Goal: Information Seeking & Learning: Learn about a topic

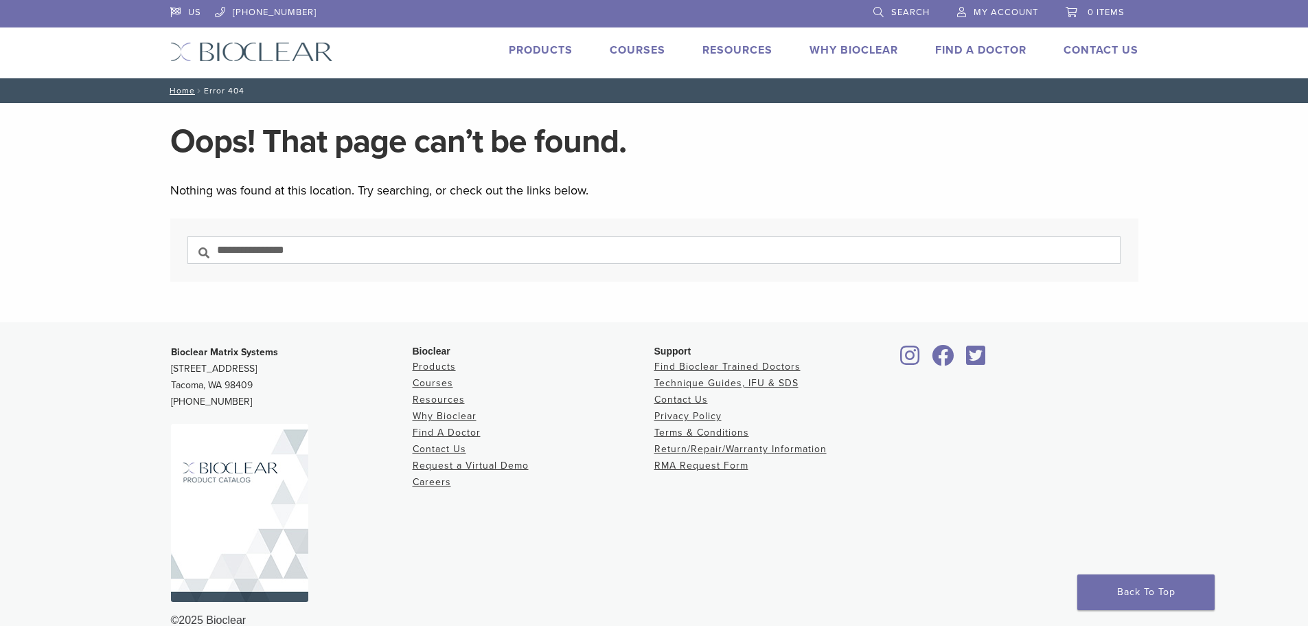
click at [530, 57] on li "Products" at bounding box center [541, 50] width 64 height 16
click at [538, 51] on link "Products" at bounding box center [541, 50] width 64 height 14
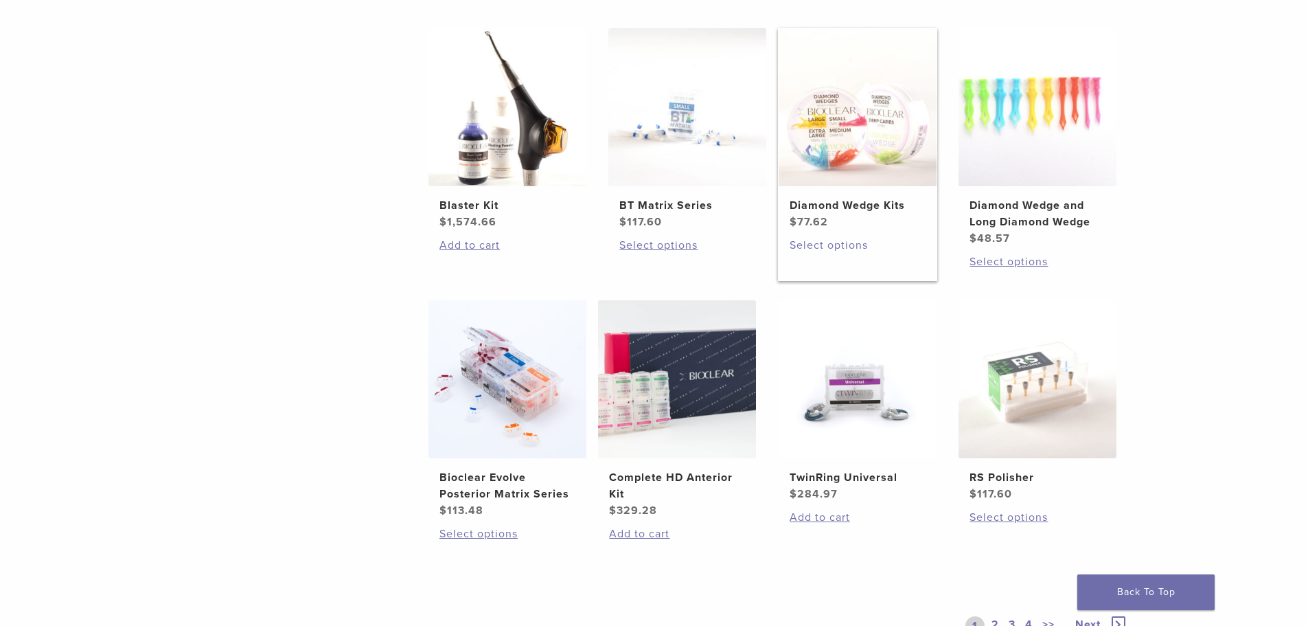
scroll to position [824, 0]
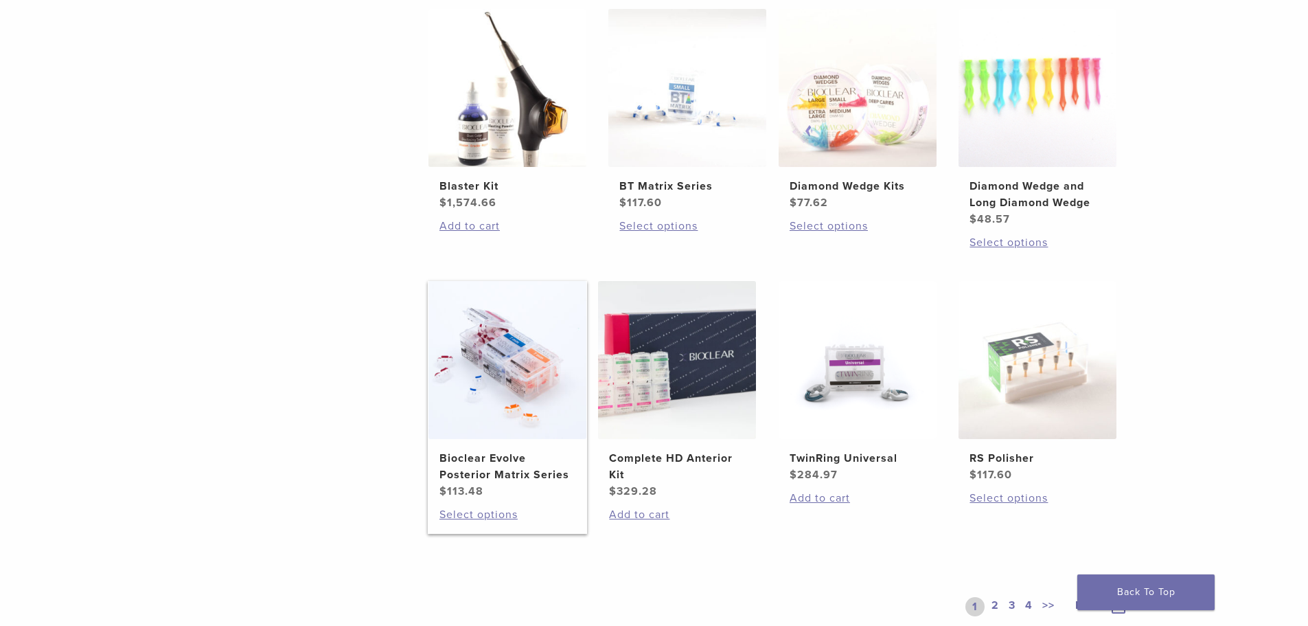
click at [516, 398] on img at bounding box center [507, 360] width 158 height 158
click at [461, 462] on h2 "Bioclear Evolve Posterior Matrix Series" at bounding box center [507, 466] width 136 height 33
click at [691, 413] on img at bounding box center [677, 360] width 158 height 158
click at [474, 463] on h2 "Bioclear Evolve Posterior Matrix Series" at bounding box center [507, 466] width 136 height 33
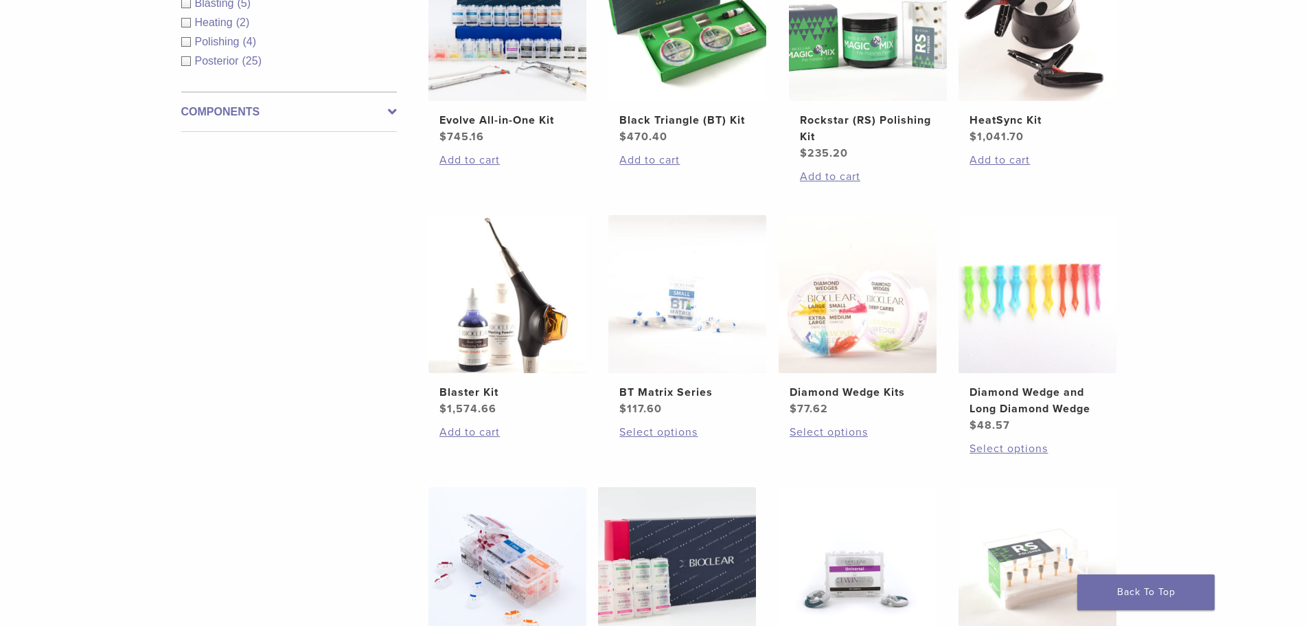
scroll to position [549, 0]
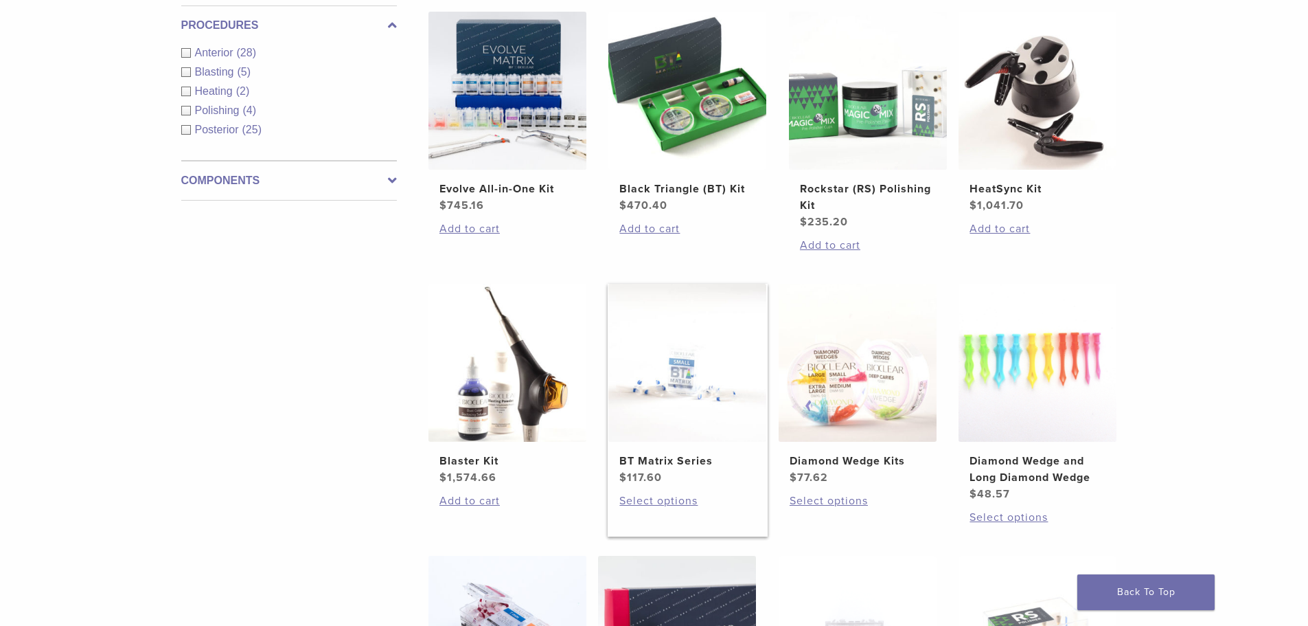
click at [681, 401] on img at bounding box center [687, 363] width 158 height 158
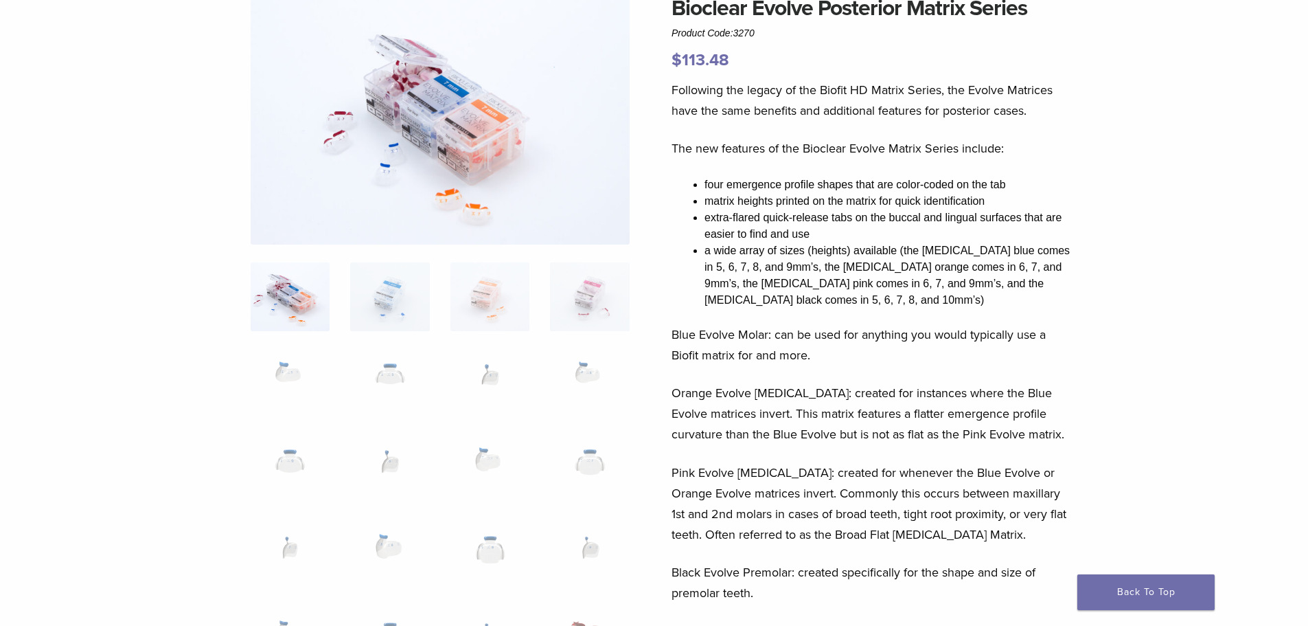
scroll to position [137, 0]
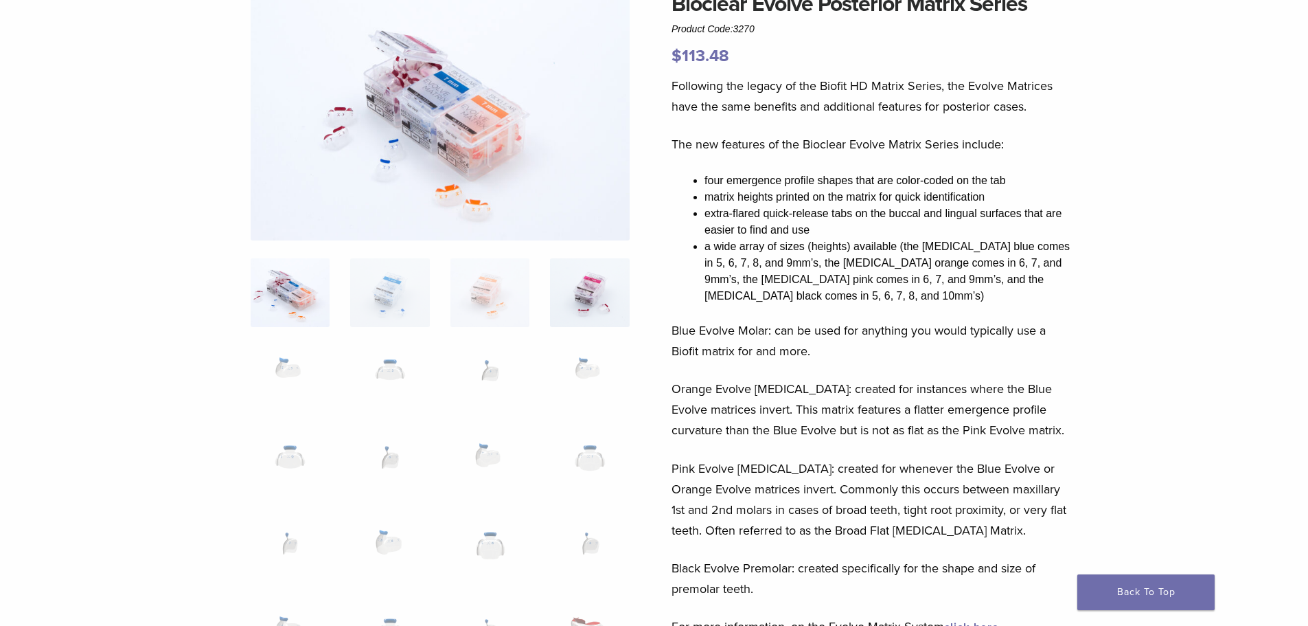
click at [577, 306] on img at bounding box center [589, 292] width 79 height 69
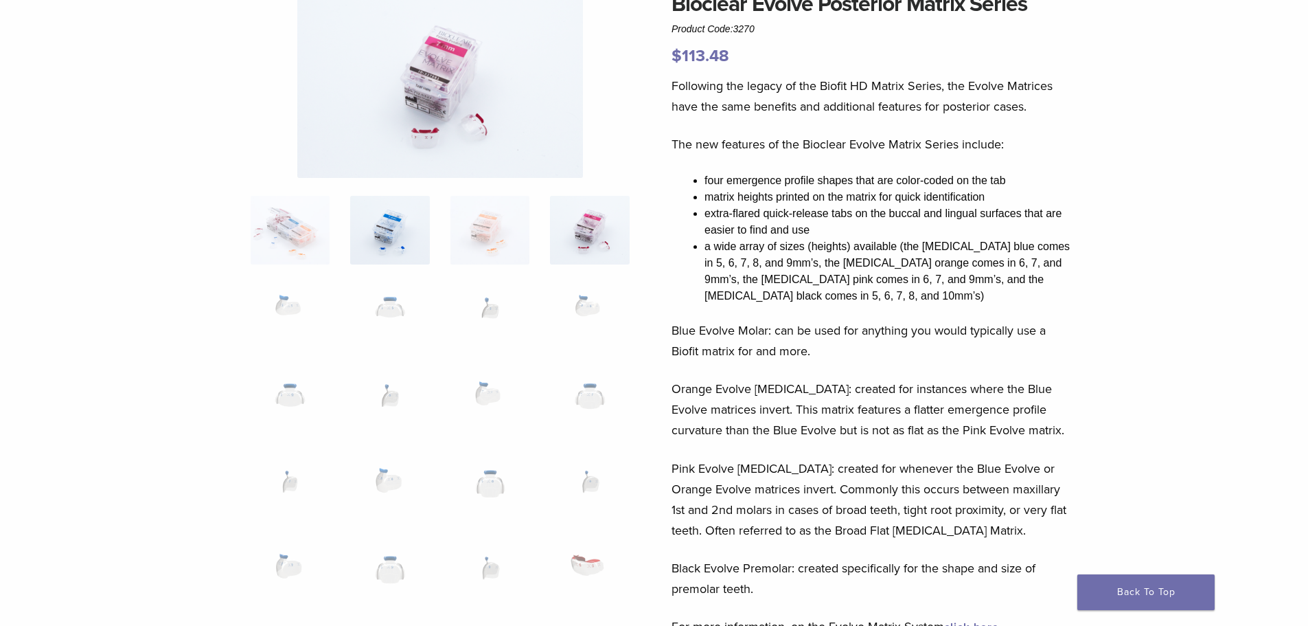
click at [416, 231] on img at bounding box center [389, 230] width 79 height 69
click at [491, 228] on img at bounding box center [489, 230] width 79 height 69
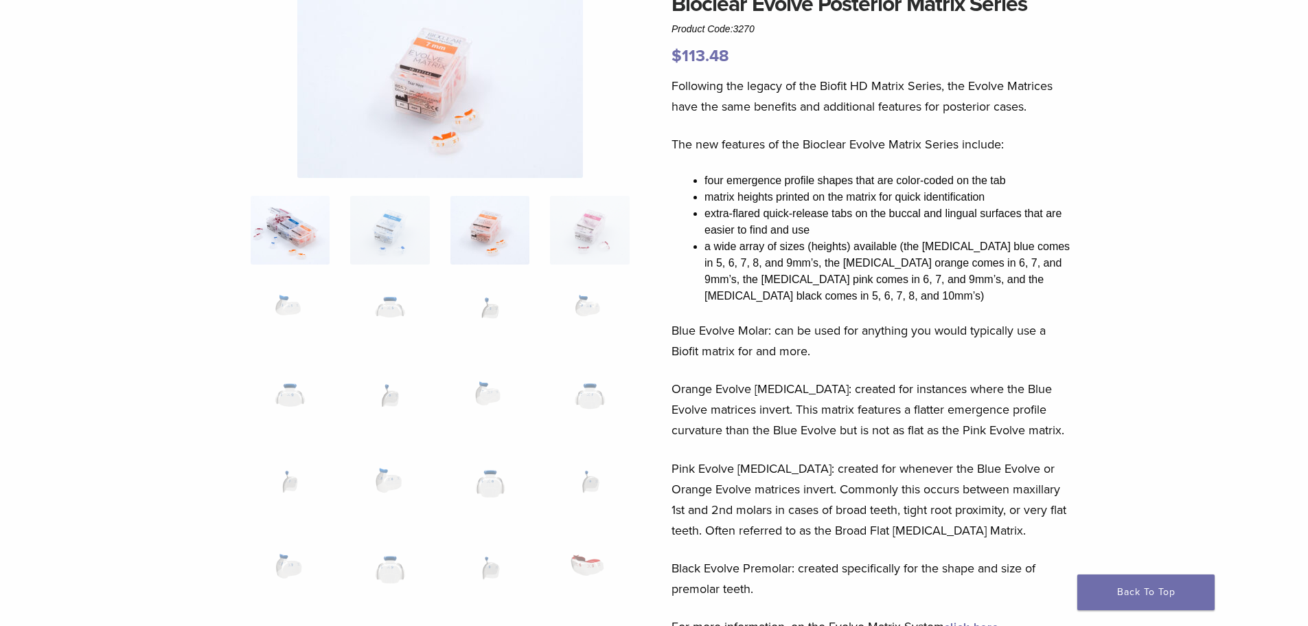
click at [292, 227] on img at bounding box center [290, 230] width 79 height 69
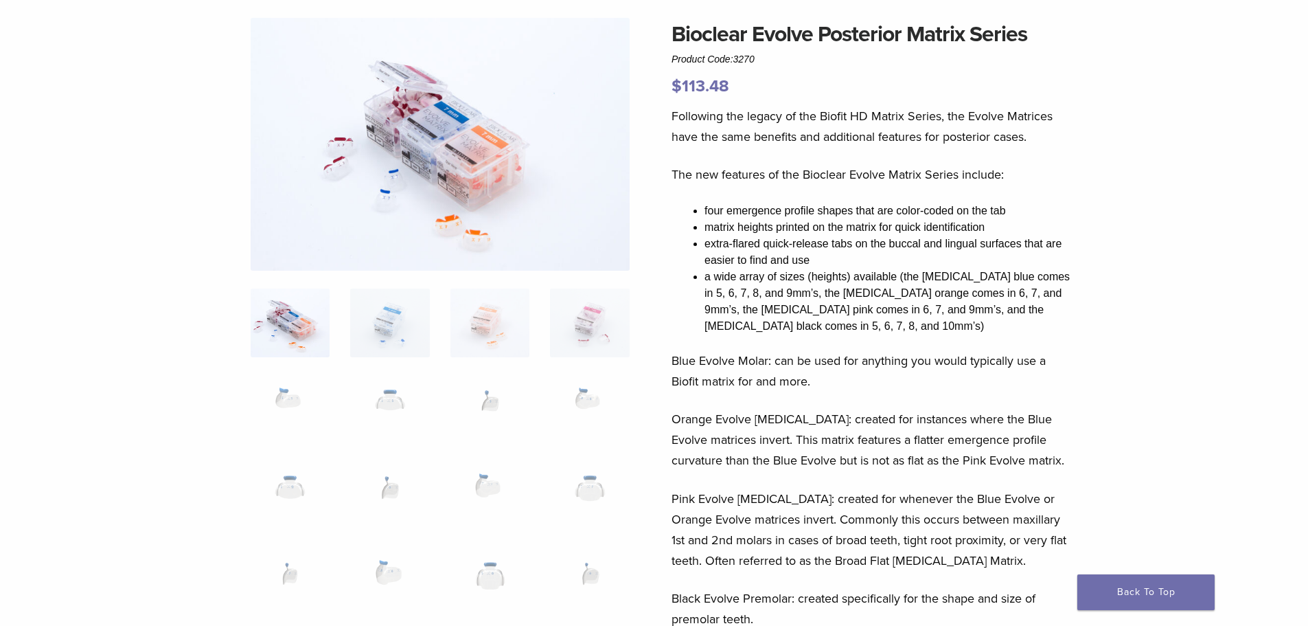
scroll to position [0, 0]
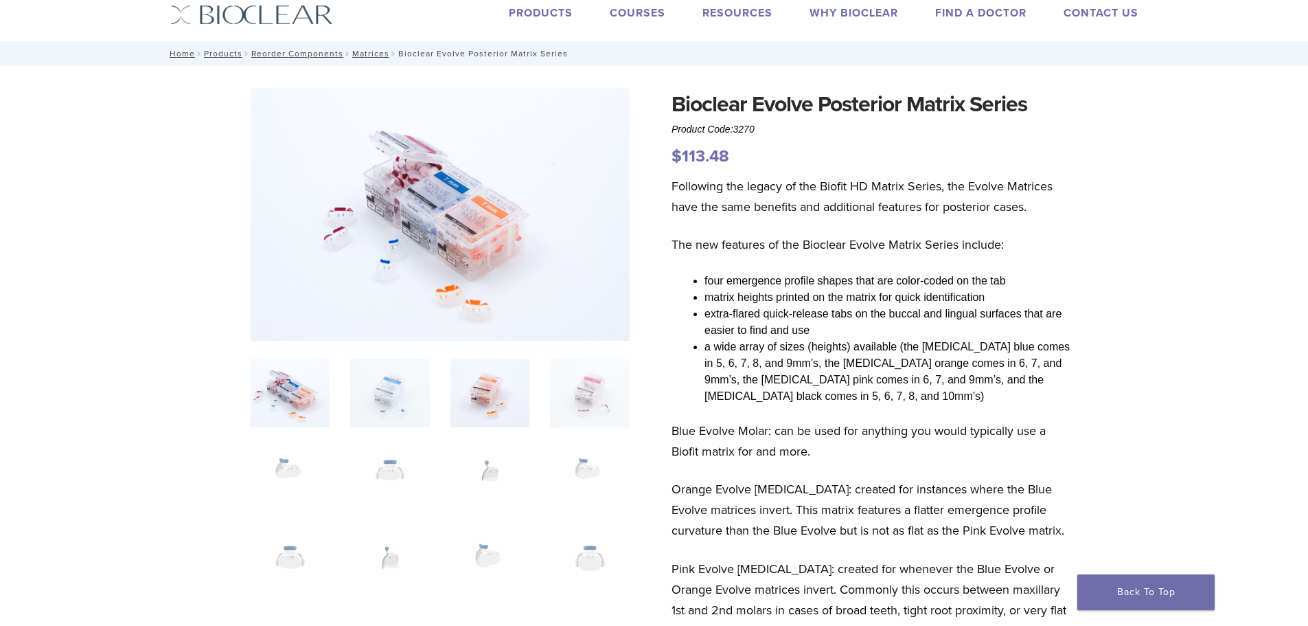
scroll to position [69, 0]
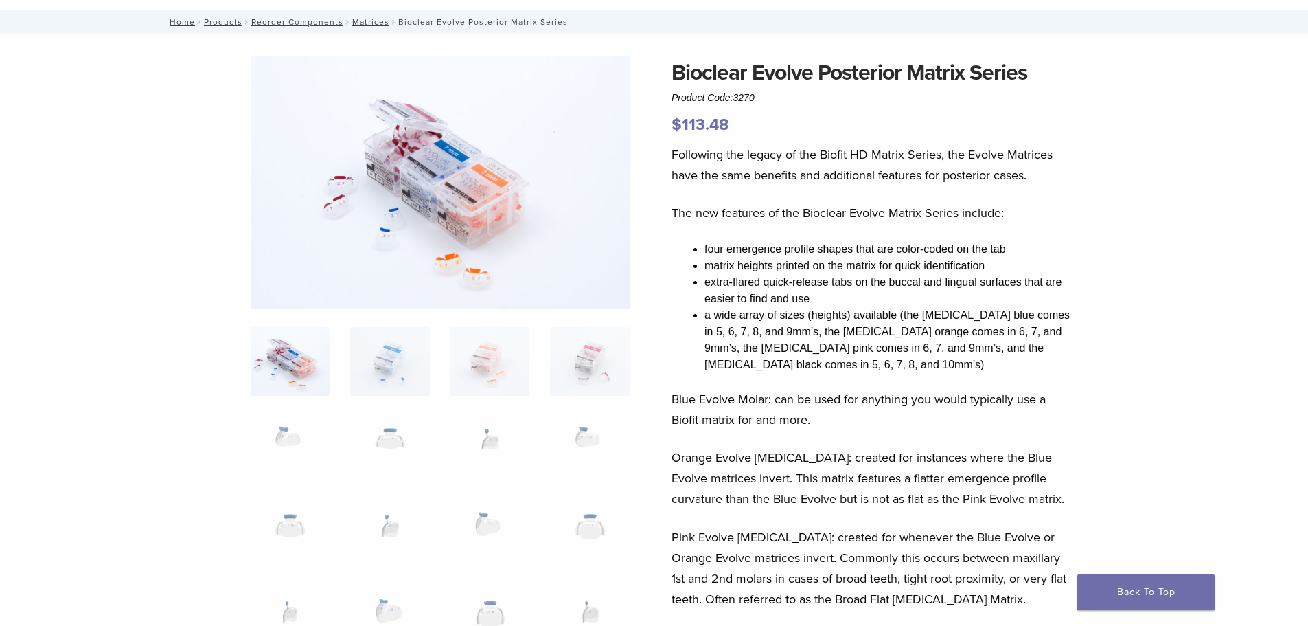
click at [514, 231] on img at bounding box center [440, 182] width 379 height 253
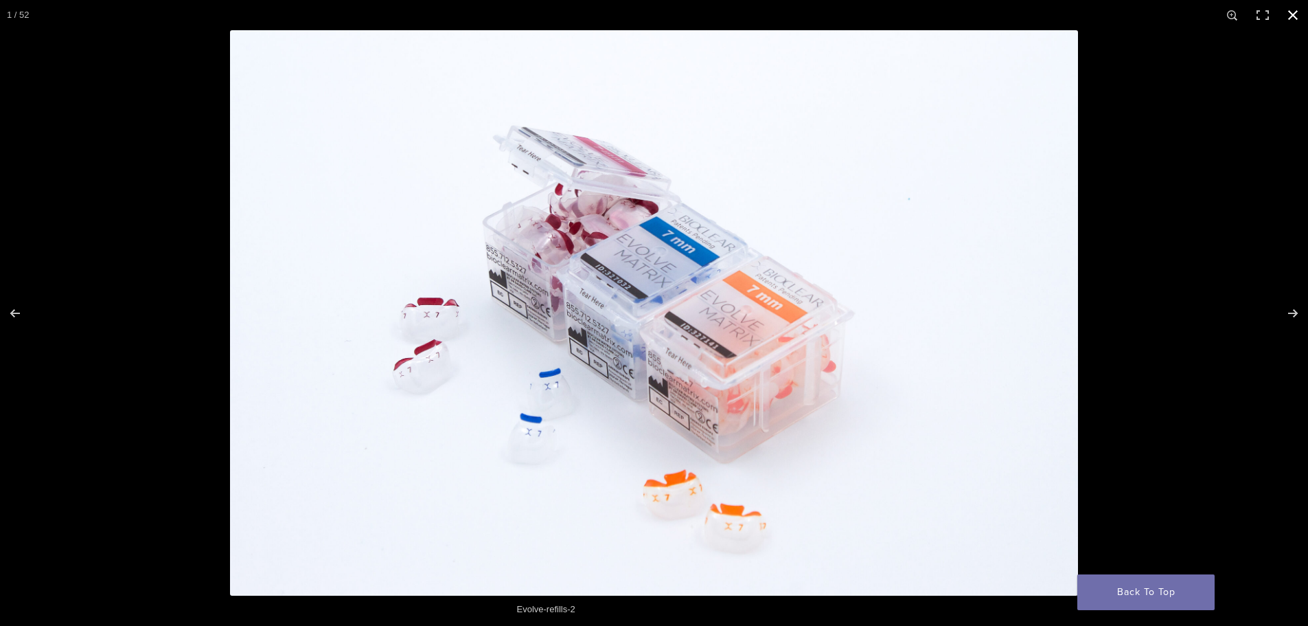
click at [1290, 12] on button "Close (Esc)" at bounding box center [1293, 15] width 30 height 30
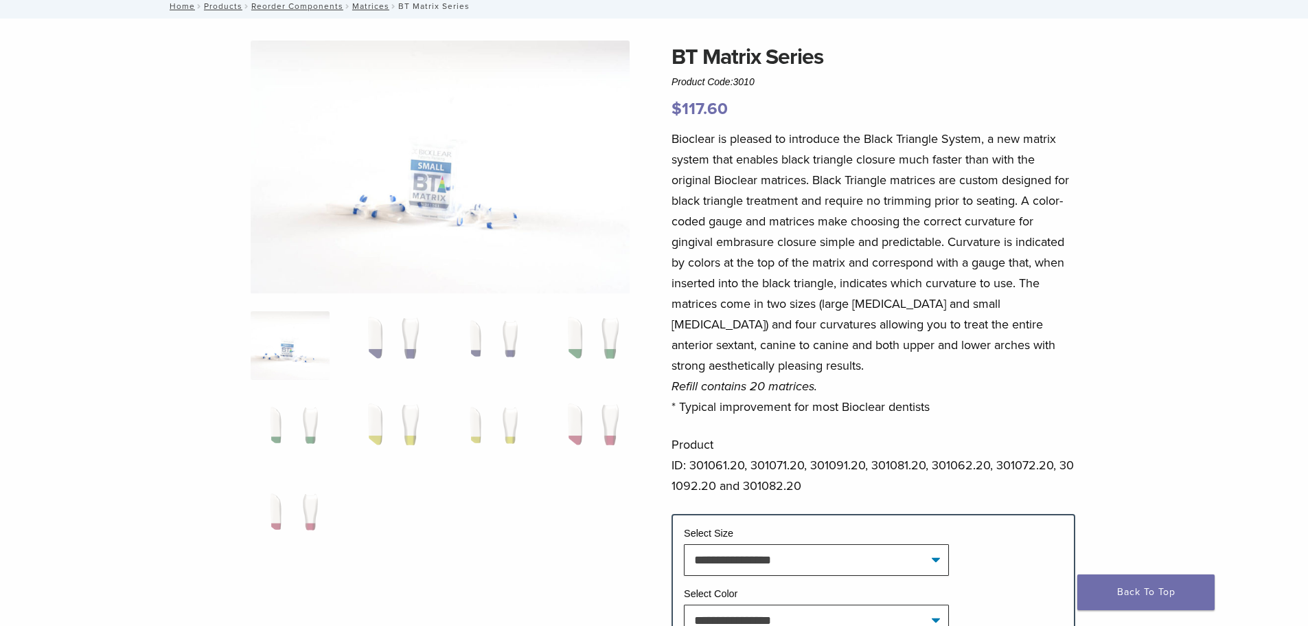
scroll to position [69, 0]
